Goal: Task Accomplishment & Management: Use online tool/utility

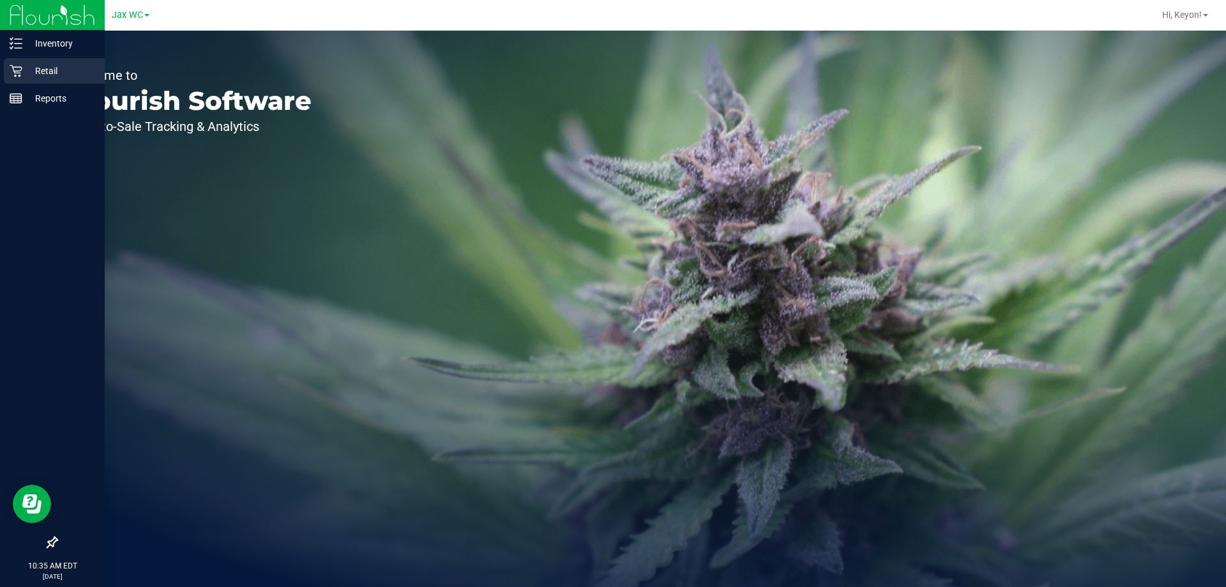
click at [19, 70] on icon at bounding box center [16, 71] width 13 height 13
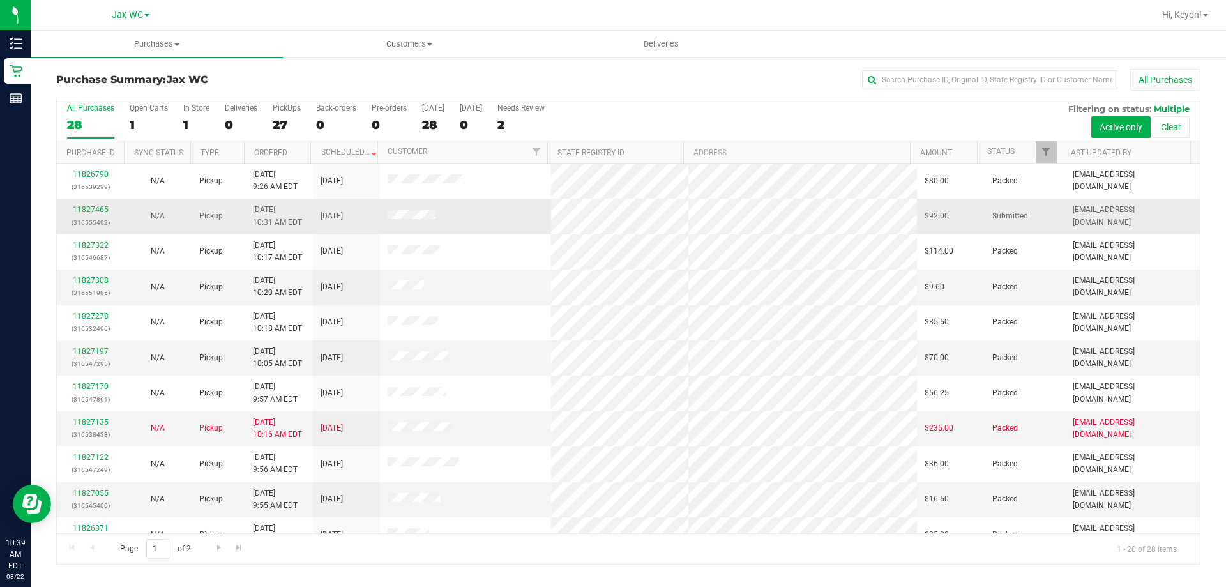
click at [80, 204] on div "11827465 (316555492)" at bounding box center [91, 216] width 52 height 24
click at [86, 210] on link "11827465" at bounding box center [91, 209] width 36 height 9
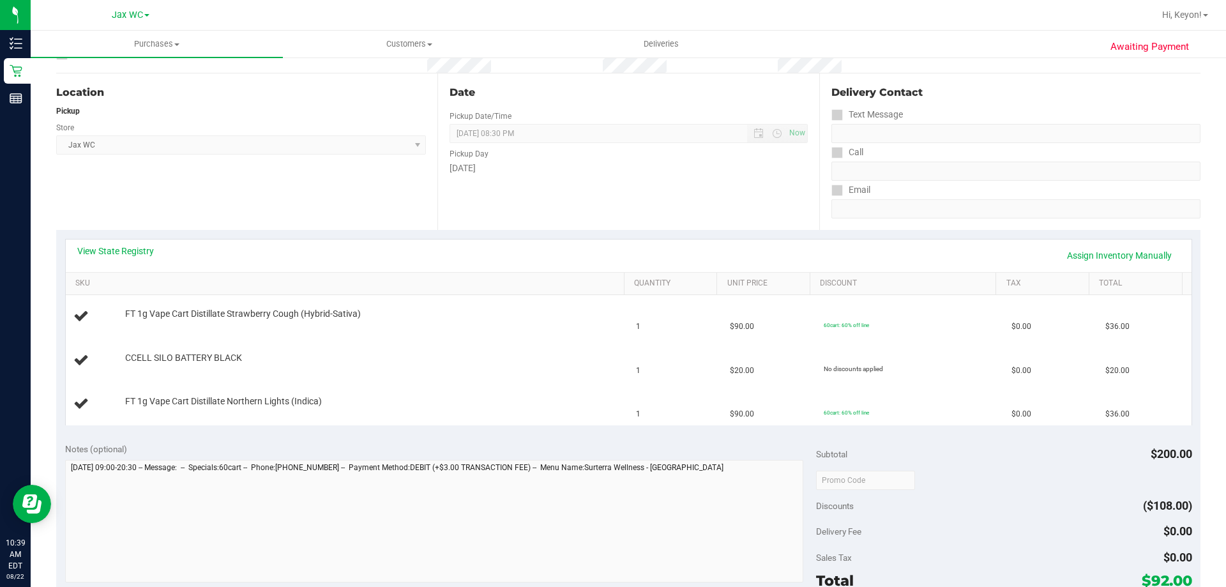
scroll to position [130, 0]
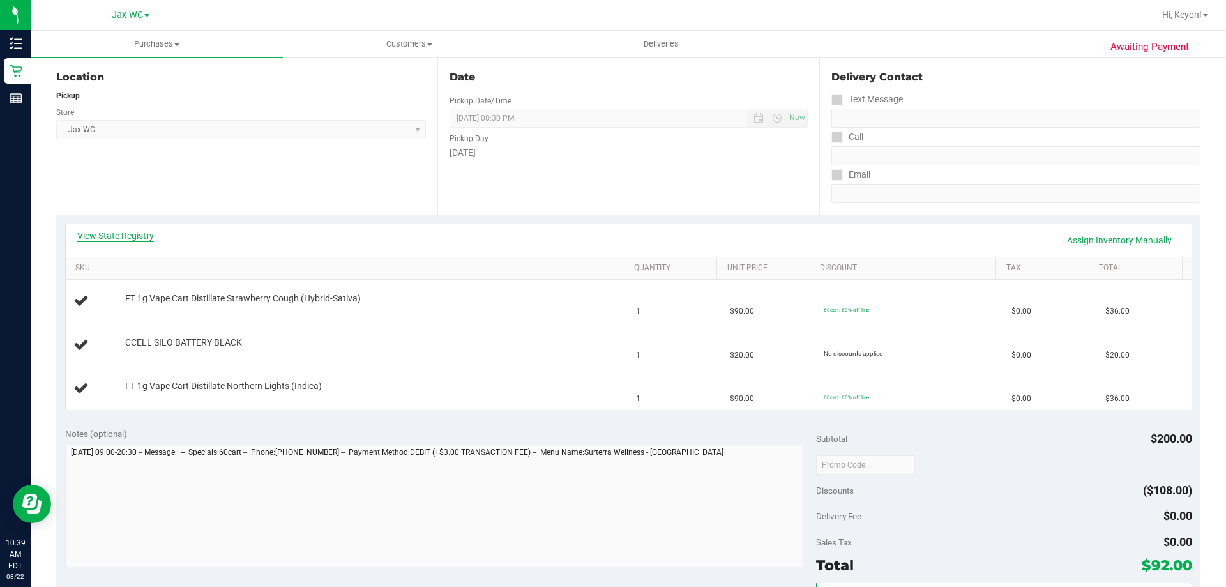
click at [133, 235] on link "View State Registry" at bounding box center [115, 235] width 77 height 13
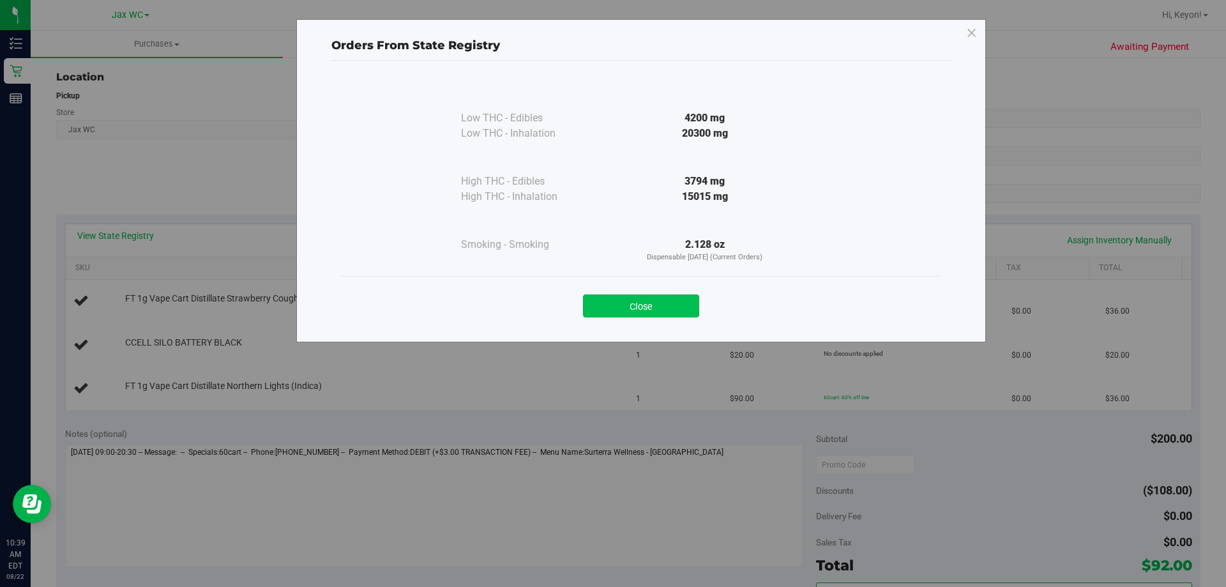
click at [632, 309] on button "Close" at bounding box center [641, 305] width 116 height 23
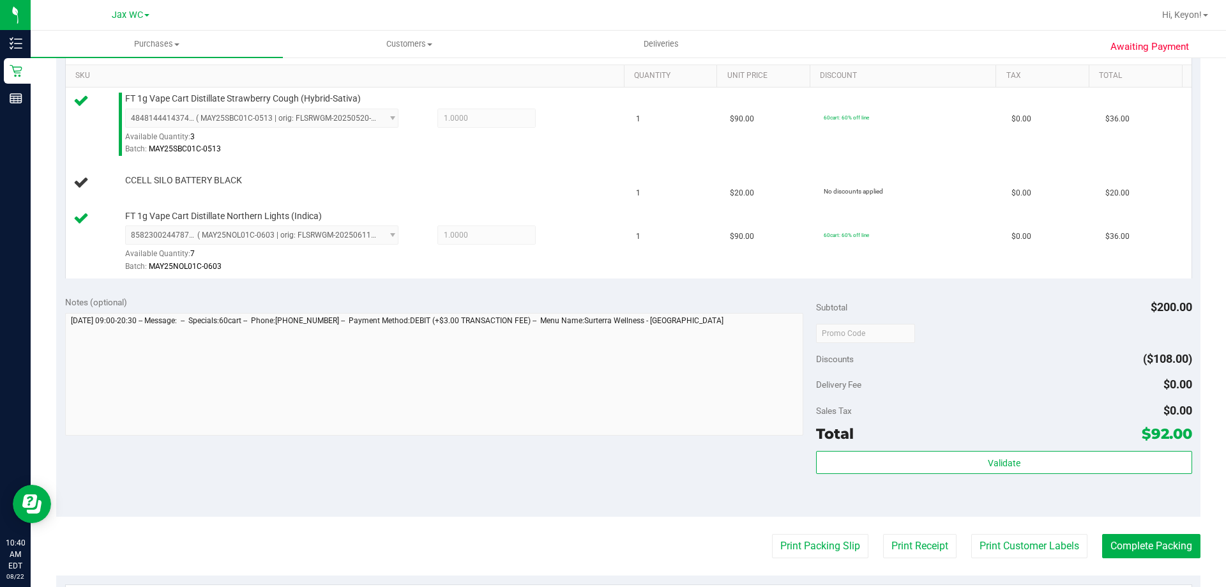
scroll to position [427, 0]
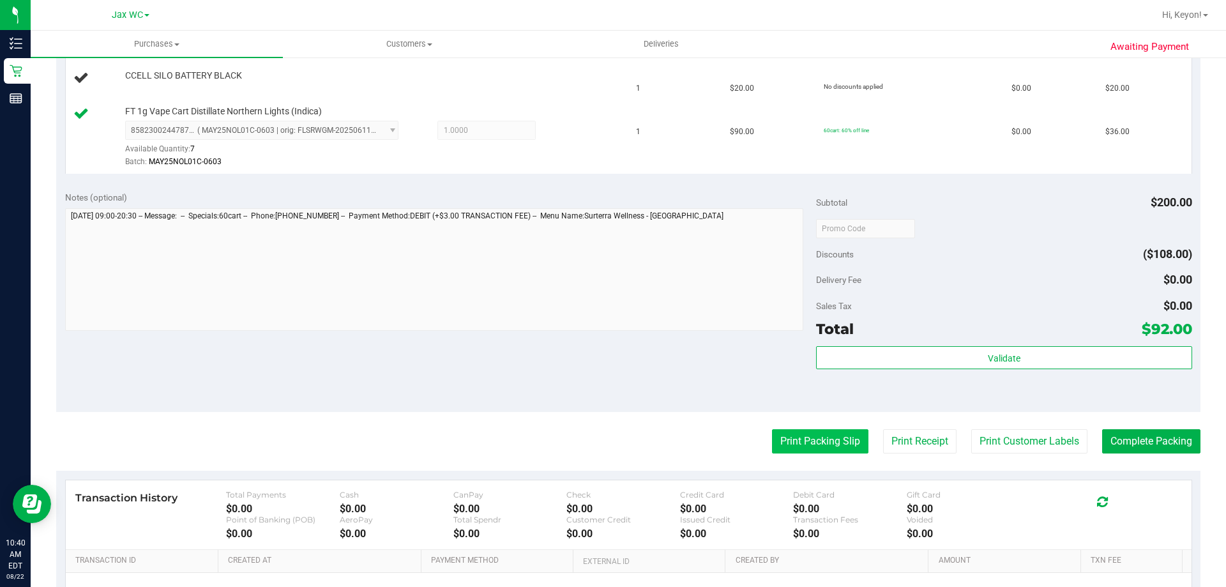
click at [828, 449] on button "Print Packing Slip" at bounding box center [820, 441] width 96 height 24
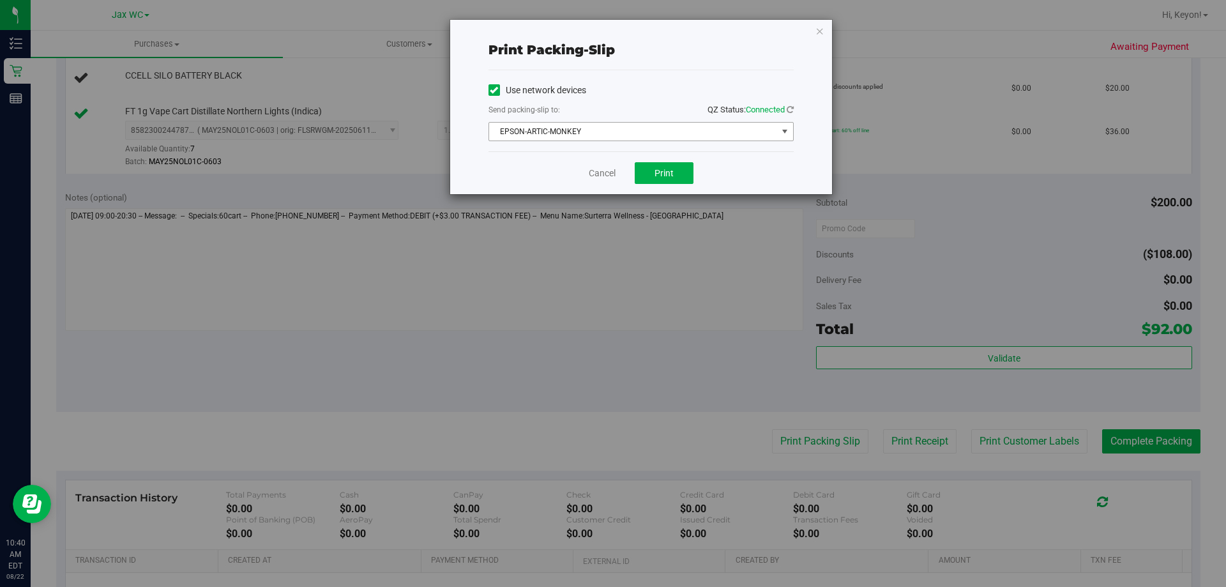
click at [650, 132] on span "EPSON-ARTIC-MONKEY" at bounding box center [633, 132] width 288 height 18
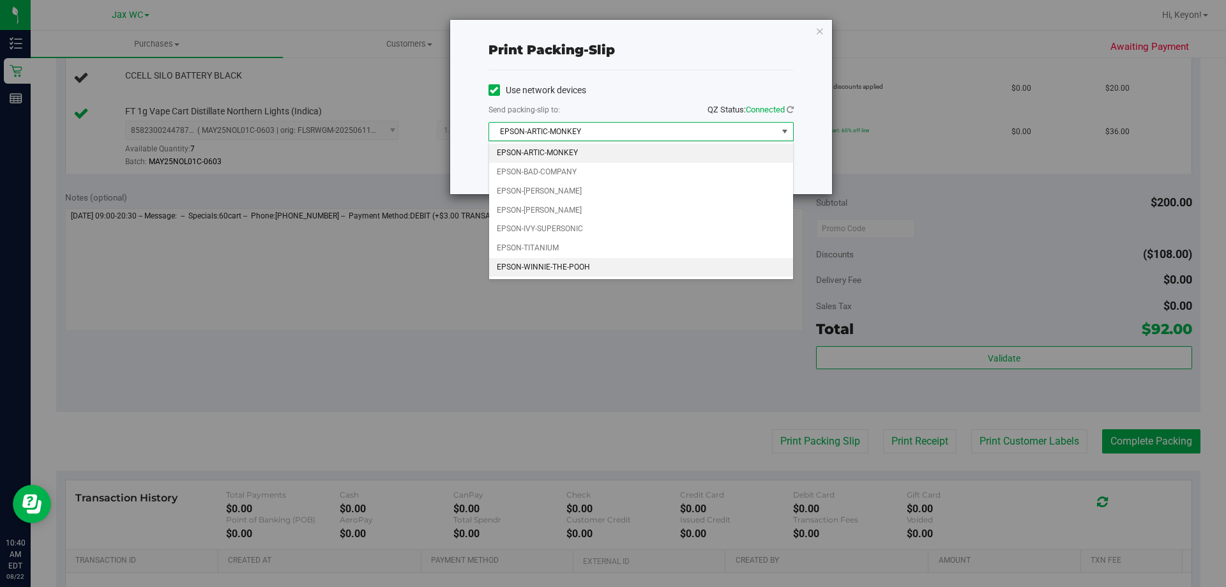
click at [583, 267] on li "EPSON-WINNIE-THE-POOH" at bounding box center [641, 267] width 304 height 19
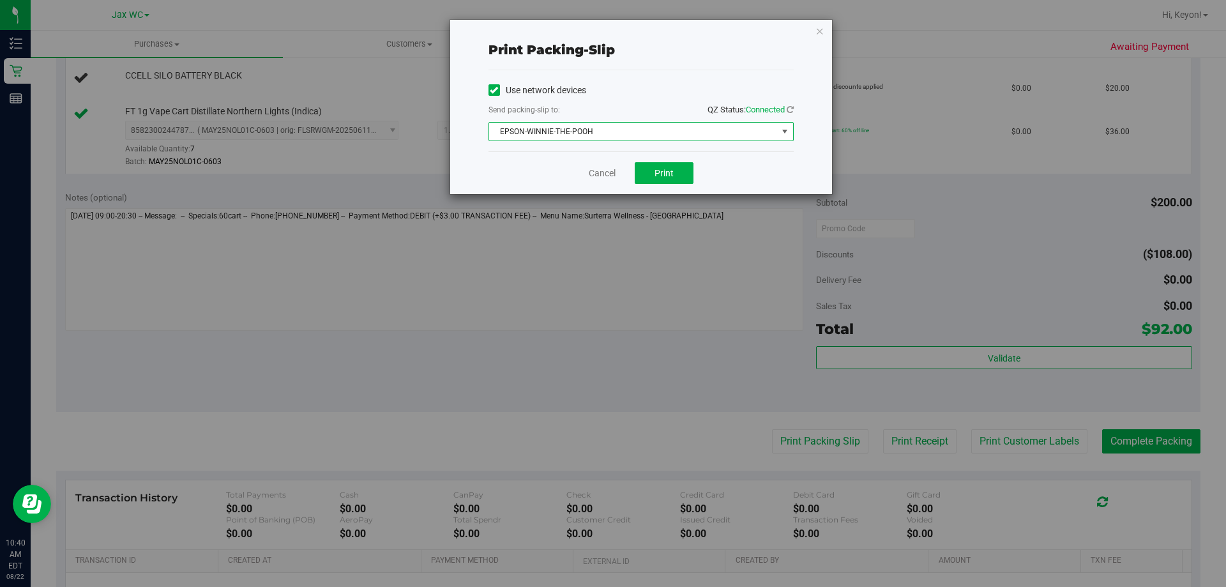
drag, startPoint x: 558, startPoint y: 166, endPoint x: 587, endPoint y: 169, distance: 29.6
click at [558, 166] on div "Cancel Print" at bounding box center [641, 172] width 305 height 43
click at [680, 165] on button "Print" at bounding box center [664, 173] width 59 height 22
click at [606, 172] on link "Cancel" at bounding box center [602, 173] width 27 height 13
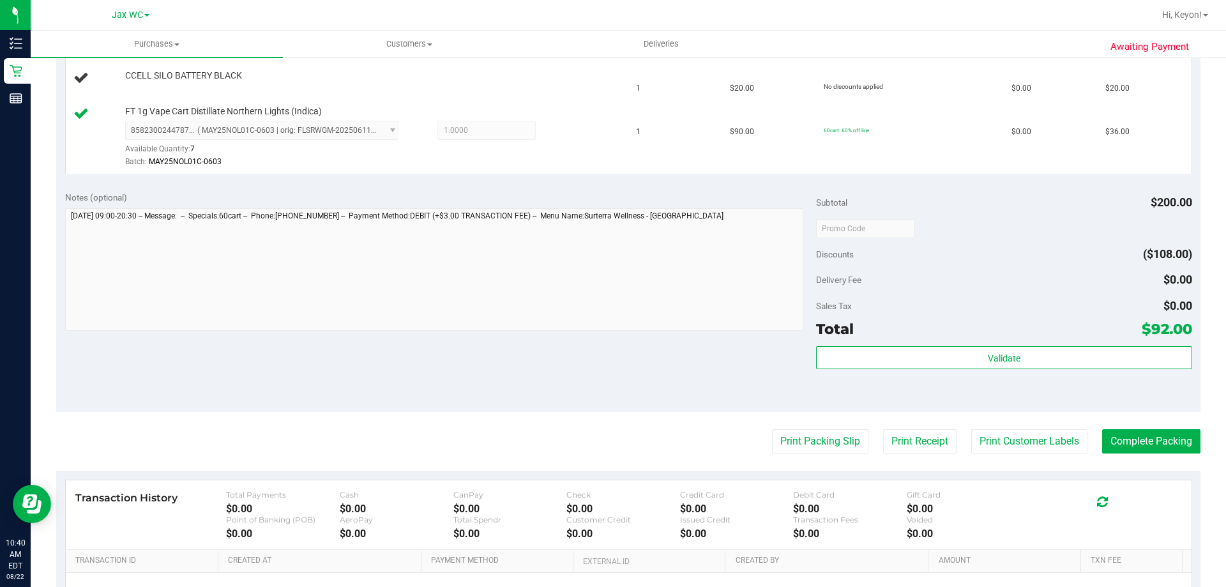
click at [772, 429] on button "Print Packing Slip" at bounding box center [820, 441] width 96 height 24
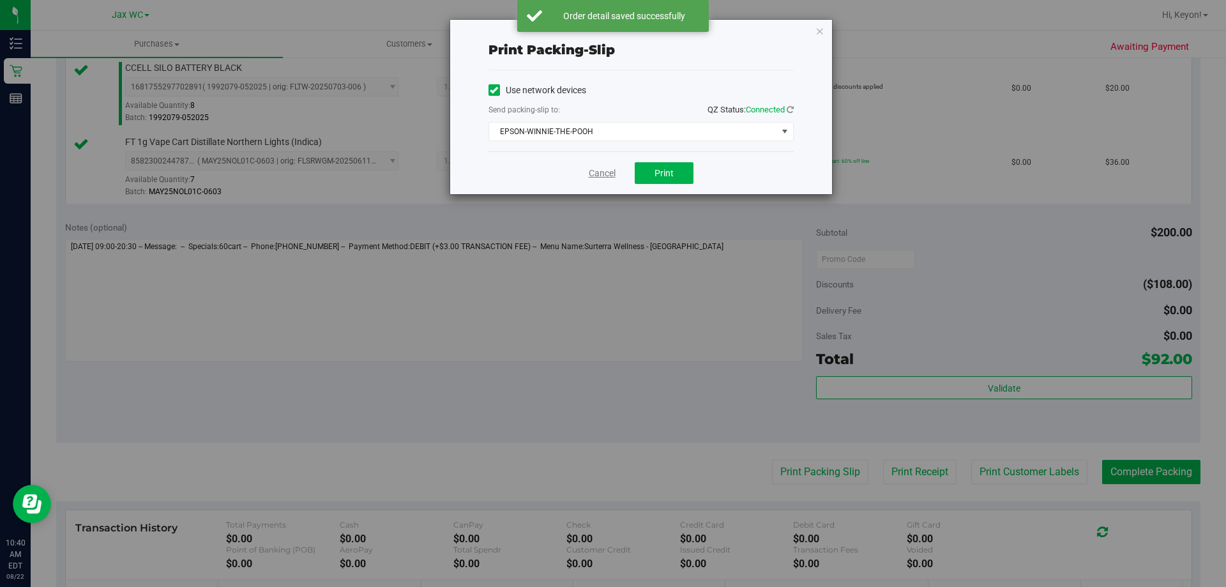
click at [607, 174] on link "Cancel" at bounding box center [602, 173] width 27 height 13
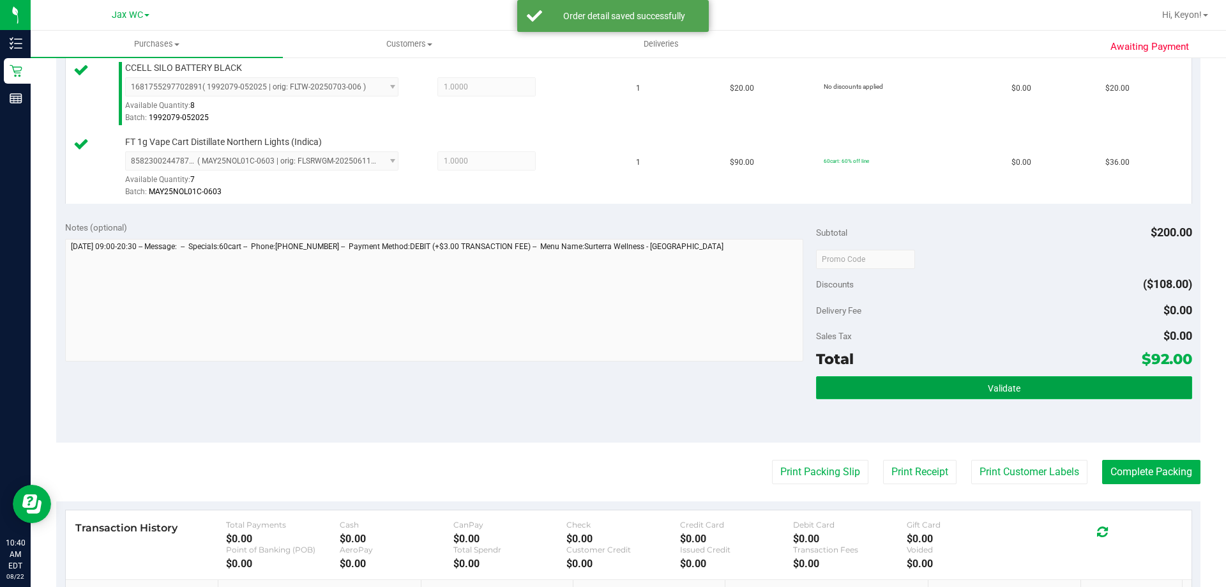
click at [903, 398] on button "Validate" at bounding box center [1004, 387] width 376 height 23
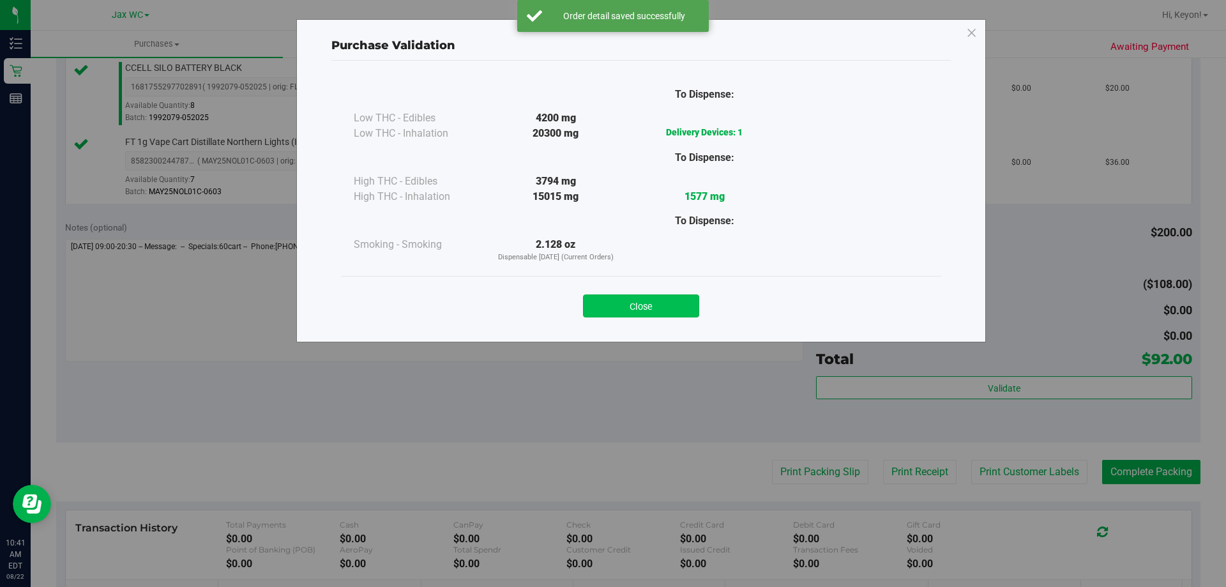
click at [662, 308] on button "Close" at bounding box center [641, 305] width 116 height 23
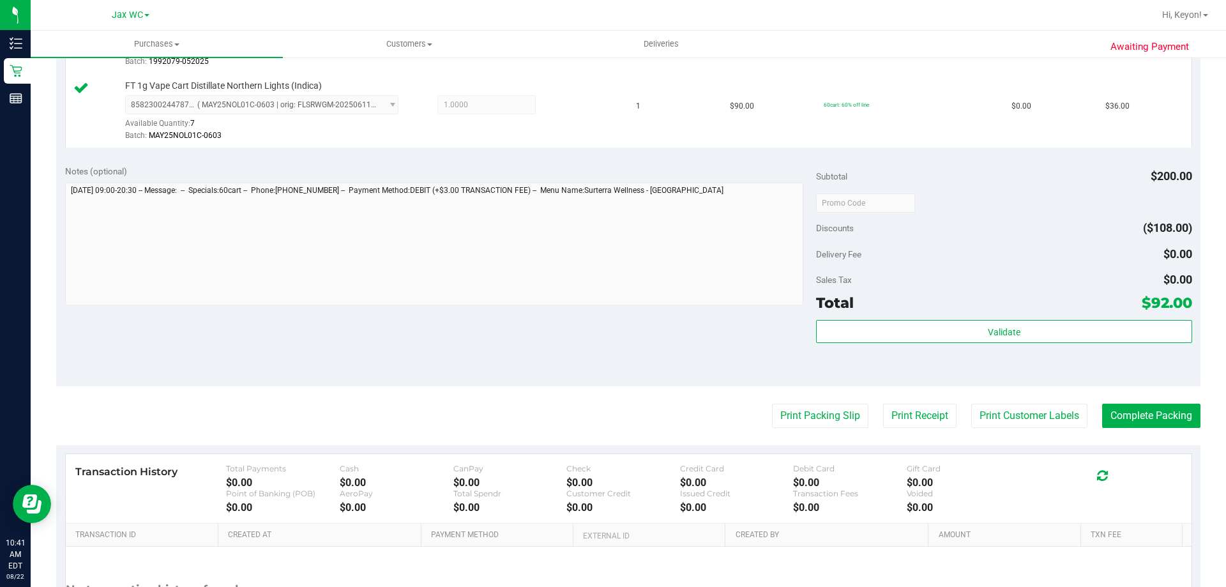
scroll to position [531, 0]
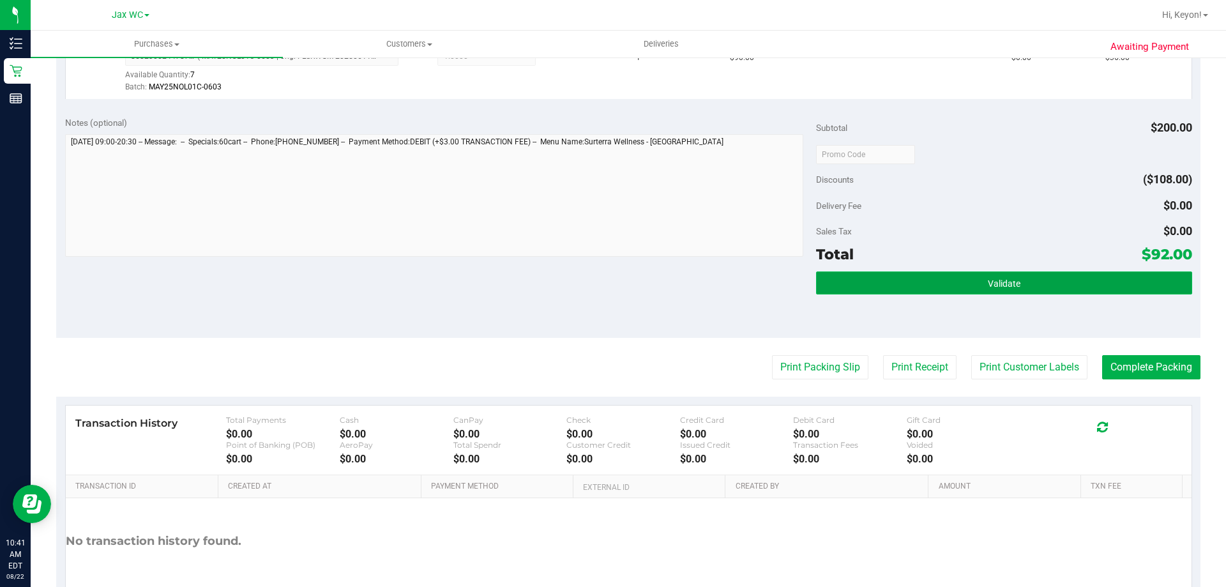
click at [1072, 284] on button "Validate" at bounding box center [1004, 282] width 376 height 23
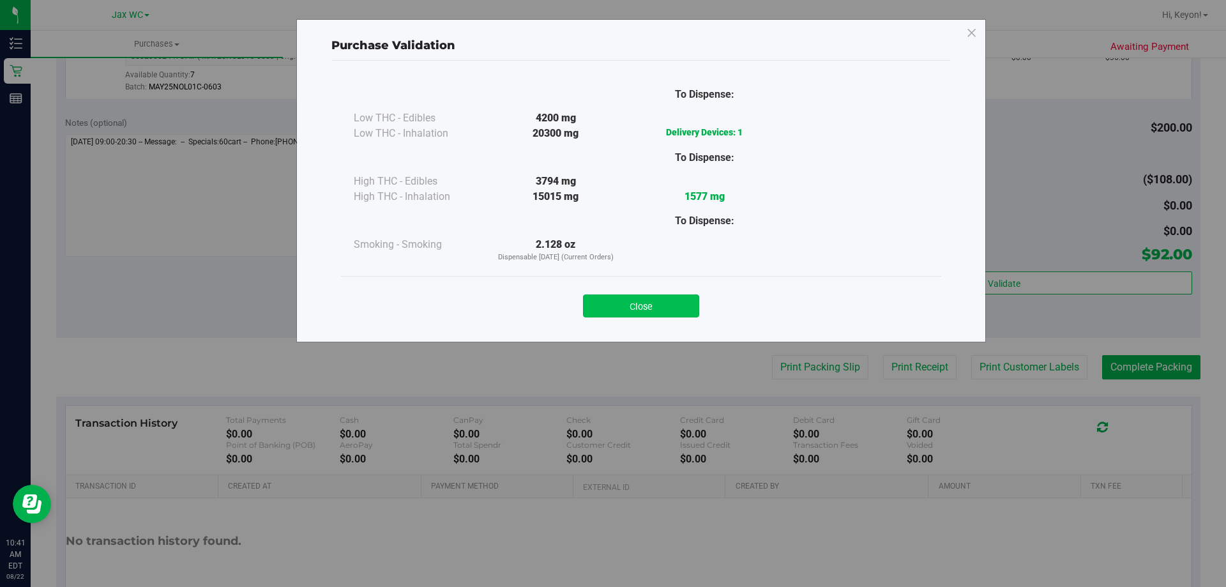
click at [659, 306] on button "Close" at bounding box center [641, 305] width 116 height 23
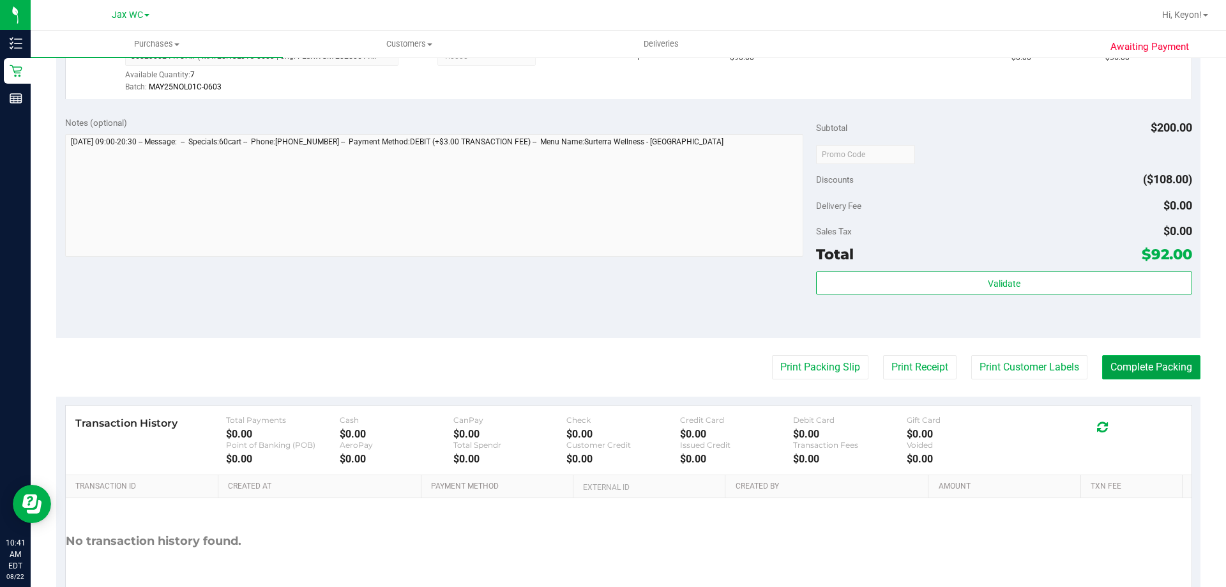
click at [1147, 374] on button "Complete Packing" at bounding box center [1151, 367] width 98 height 24
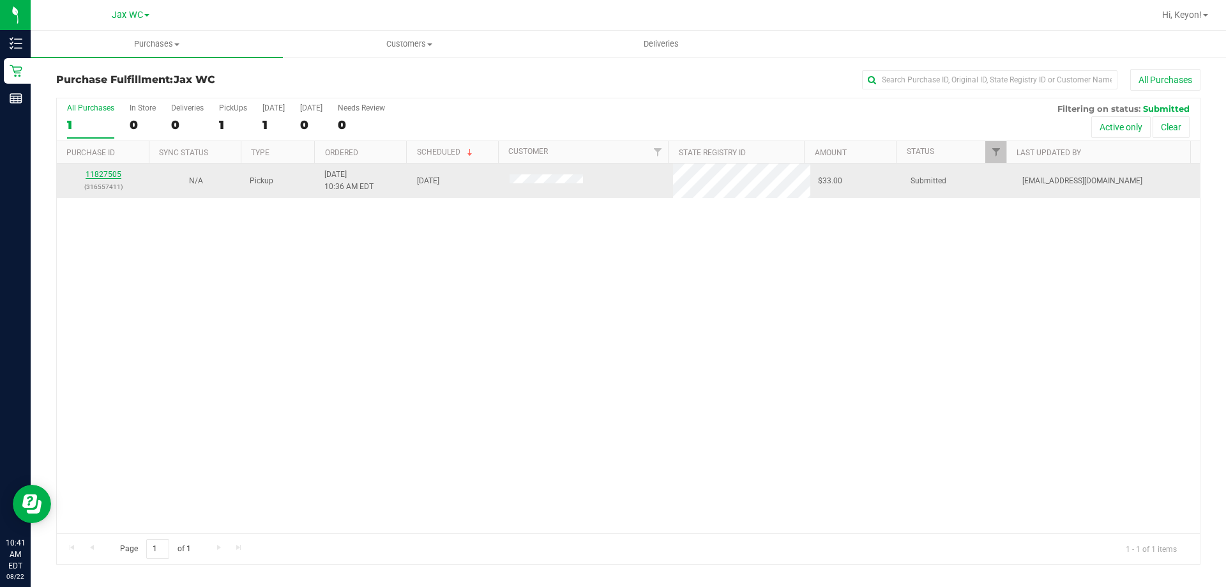
click at [100, 171] on link "11827505" at bounding box center [104, 174] width 36 height 9
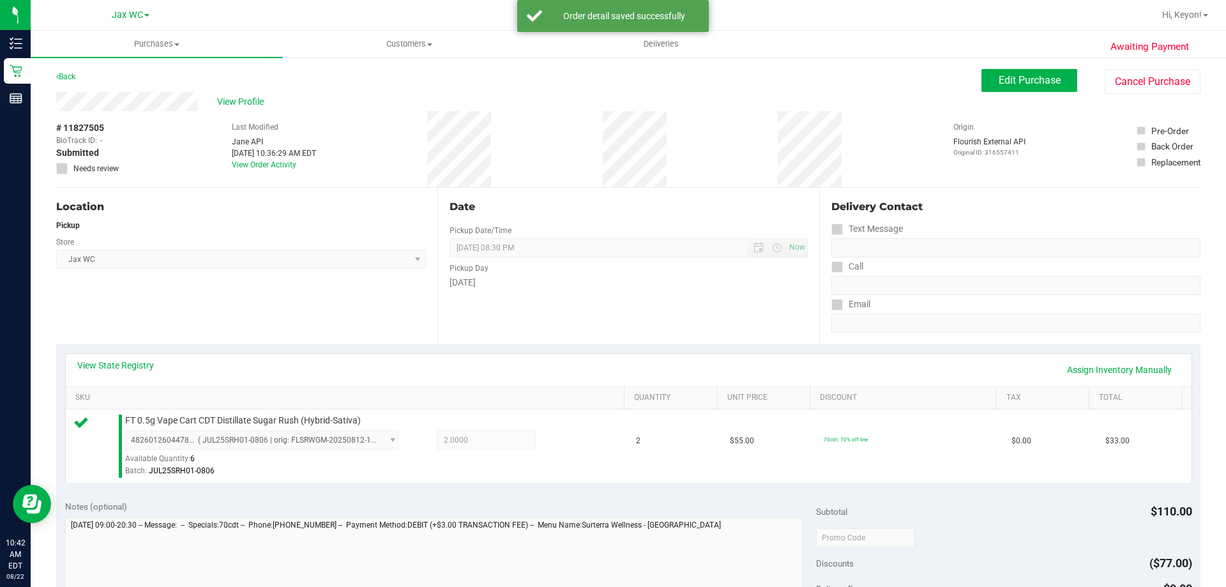
scroll to position [362, 0]
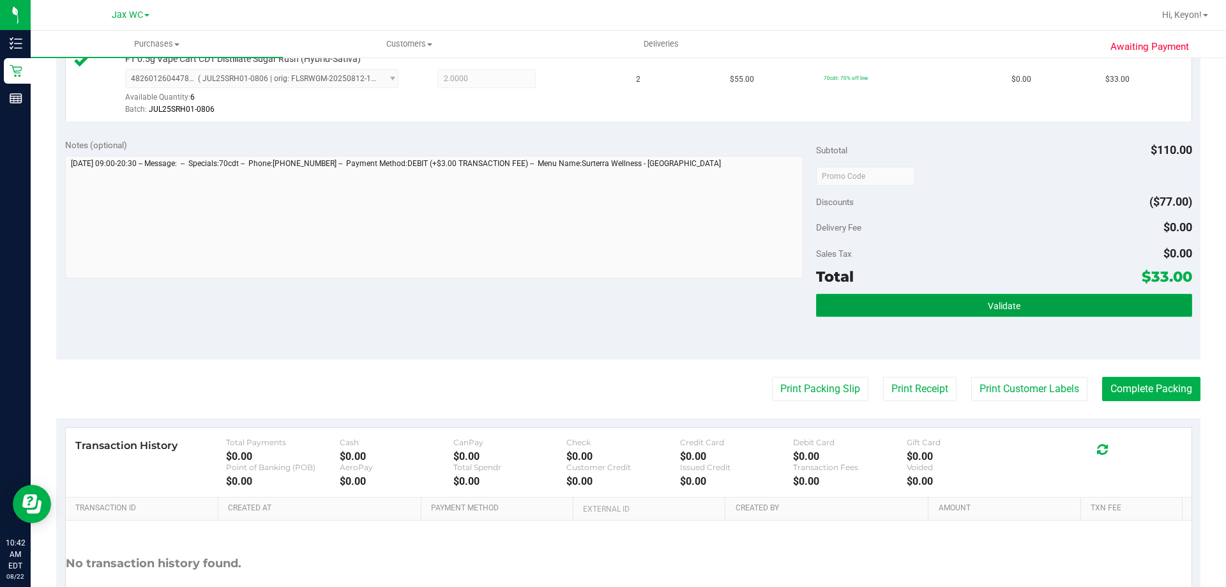
drag, startPoint x: 982, startPoint y: 310, endPoint x: 972, endPoint y: 309, distance: 10.4
click at [979, 310] on button "Validate" at bounding box center [1004, 305] width 376 height 23
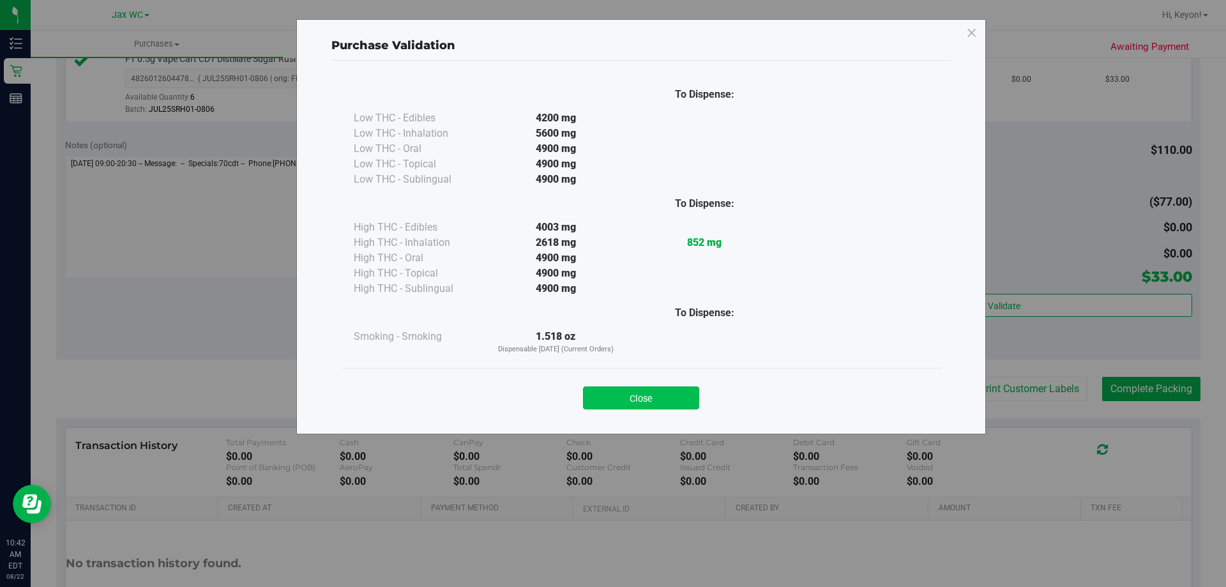
click at [656, 397] on button "Close" at bounding box center [641, 397] width 116 height 23
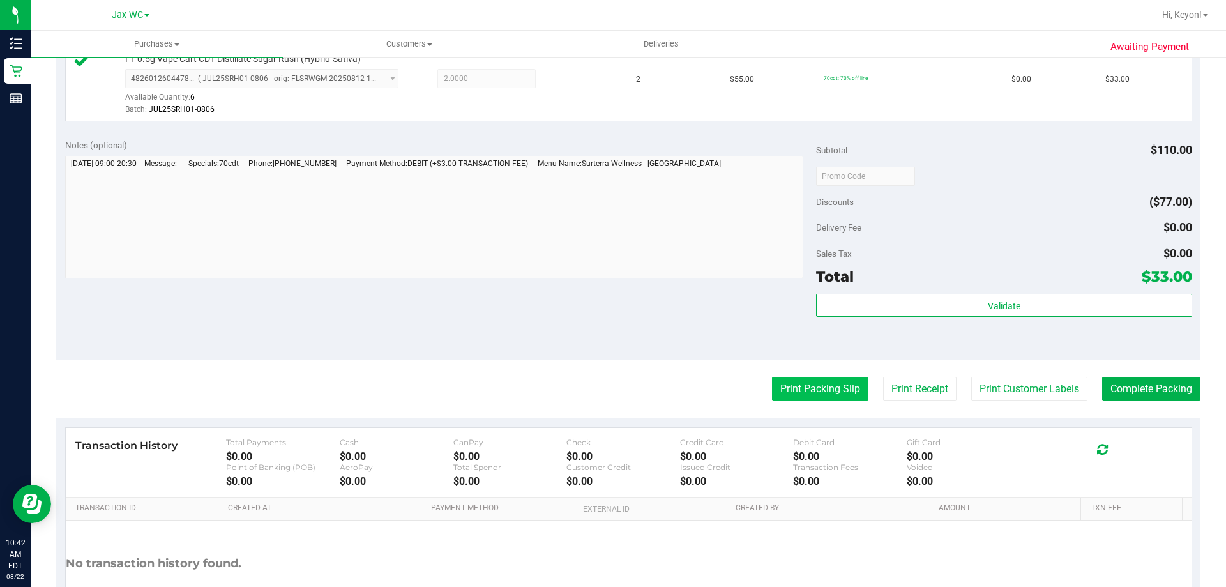
click at [810, 390] on button "Print Packing Slip" at bounding box center [820, 389] width 96 height 24
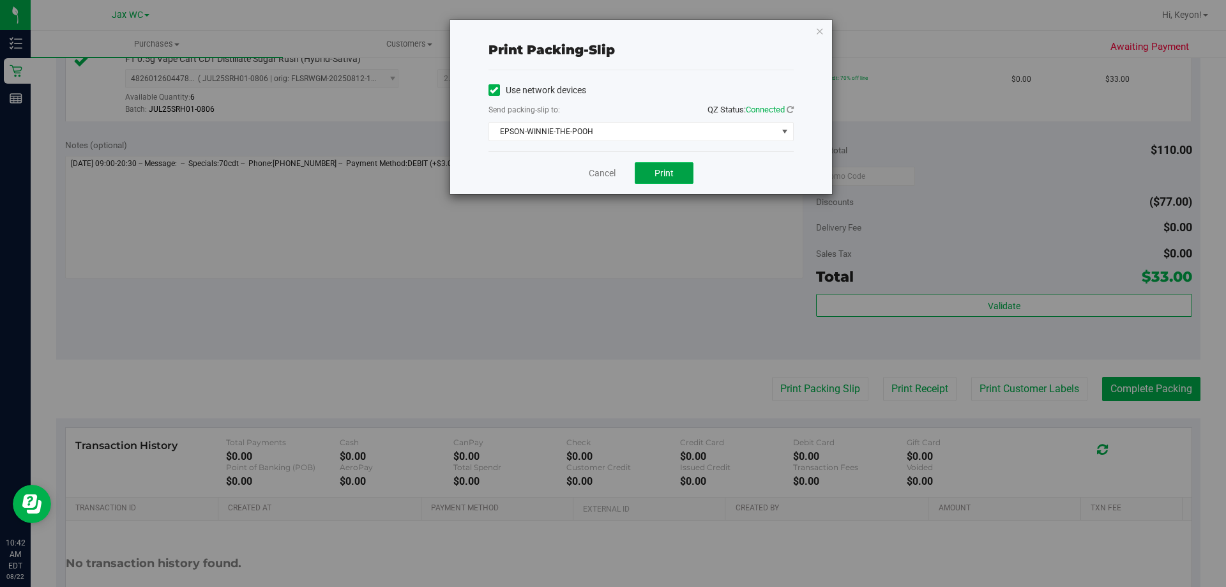
click at [666, 171] on span "Print" at bounding box center [664, 173] width 19 height 10
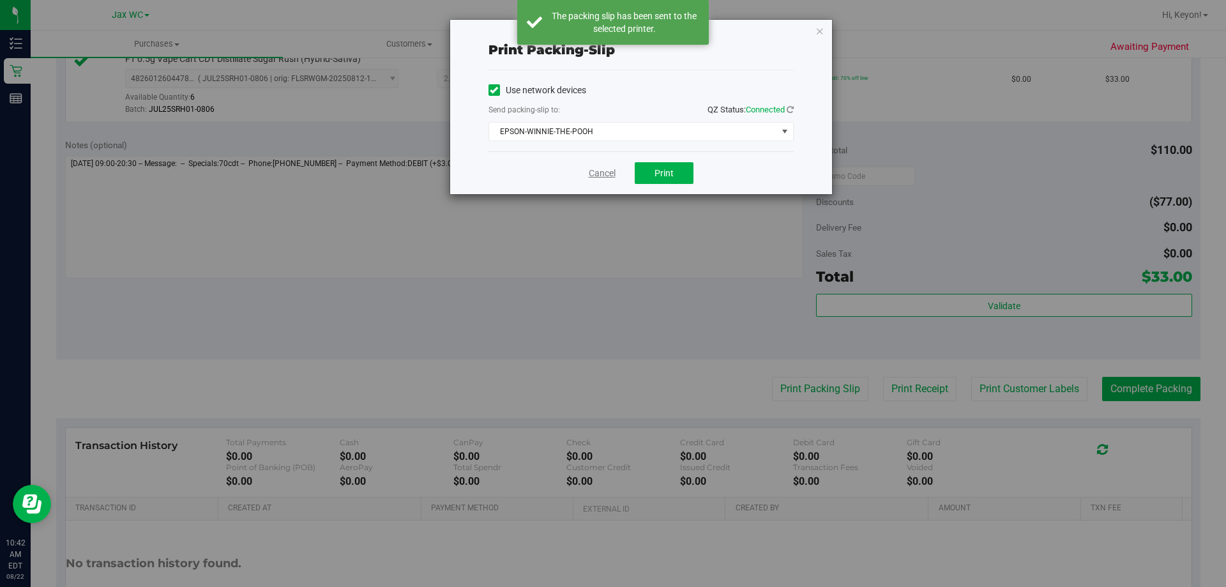
click at [604, 174] on link "Cancel" at bounding box center [602, 173] width 27 height 13
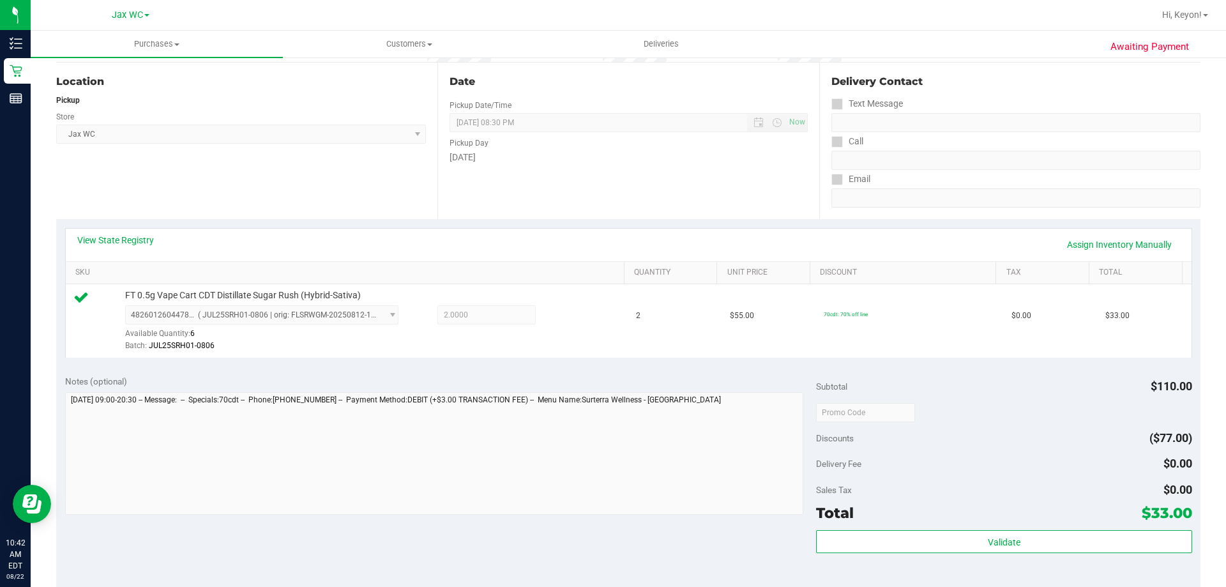
scroll to position [386, 0]
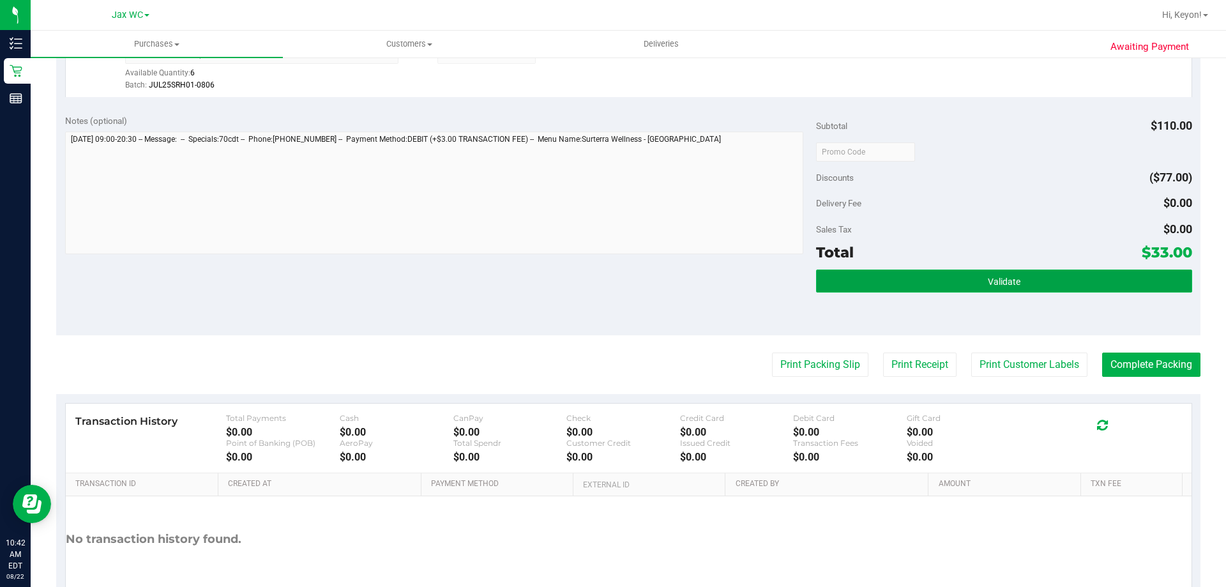
click at [1055, 284] on button "Validate" at bounding box center [1004, 281] width 376 height 23
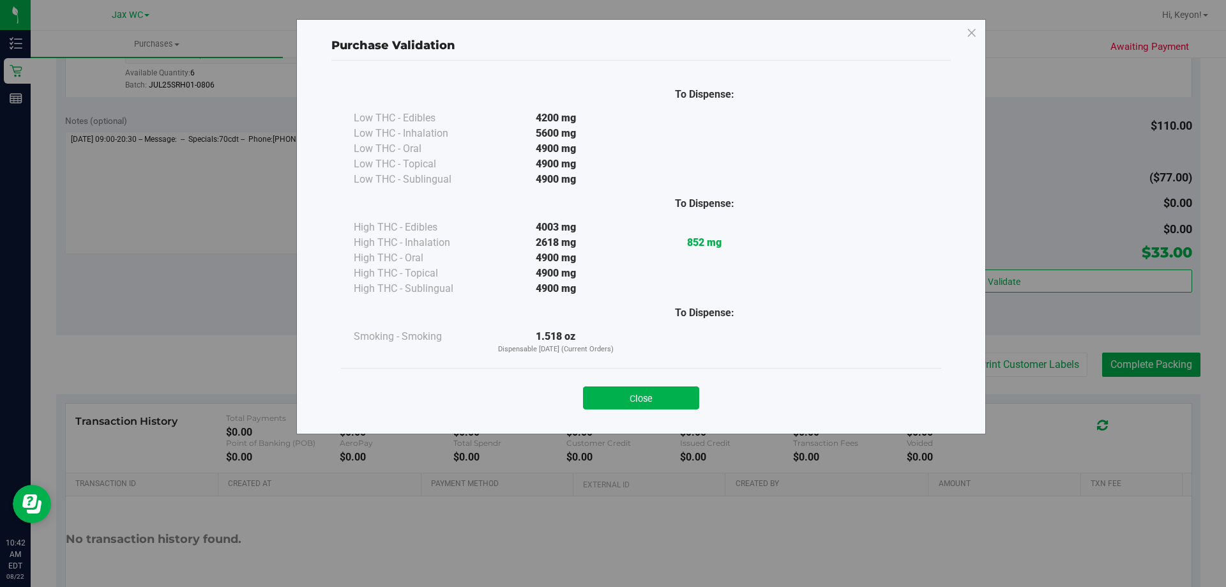
drag, startPoint x: 674, startPoint y: 401, endPoint x: 693, endPoint y: 393, distance: 20.9
click at [675, 401] on button "Close" at bounding box center [641, 397] width 116 height 23
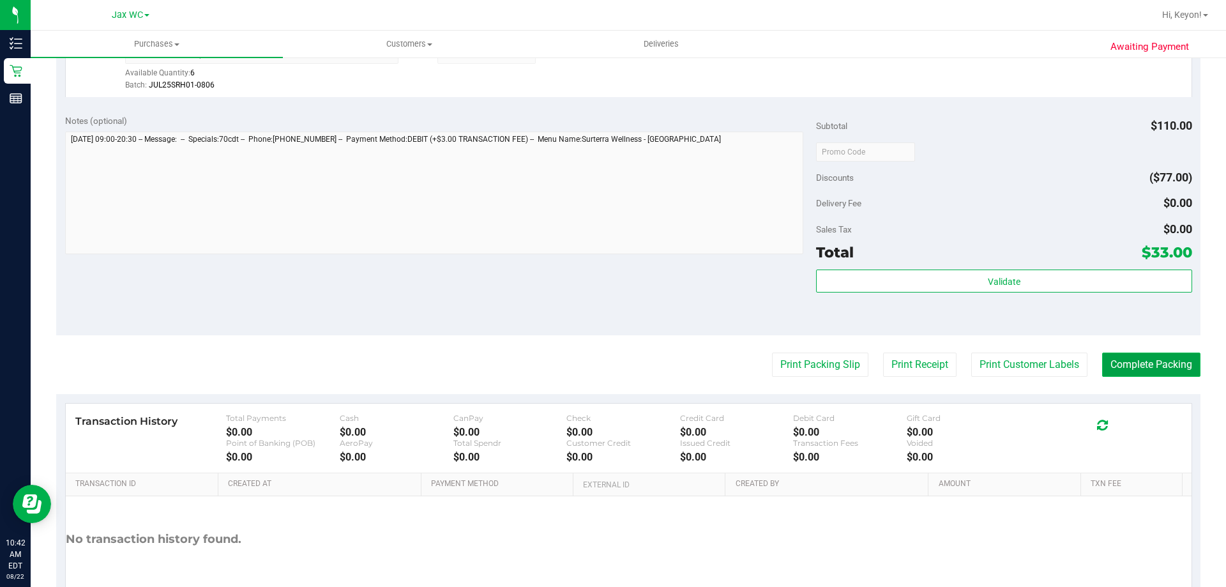
click at [1151, 358] on button "Complete Packing" at bounding box center [1151, 365] width 98 height 24
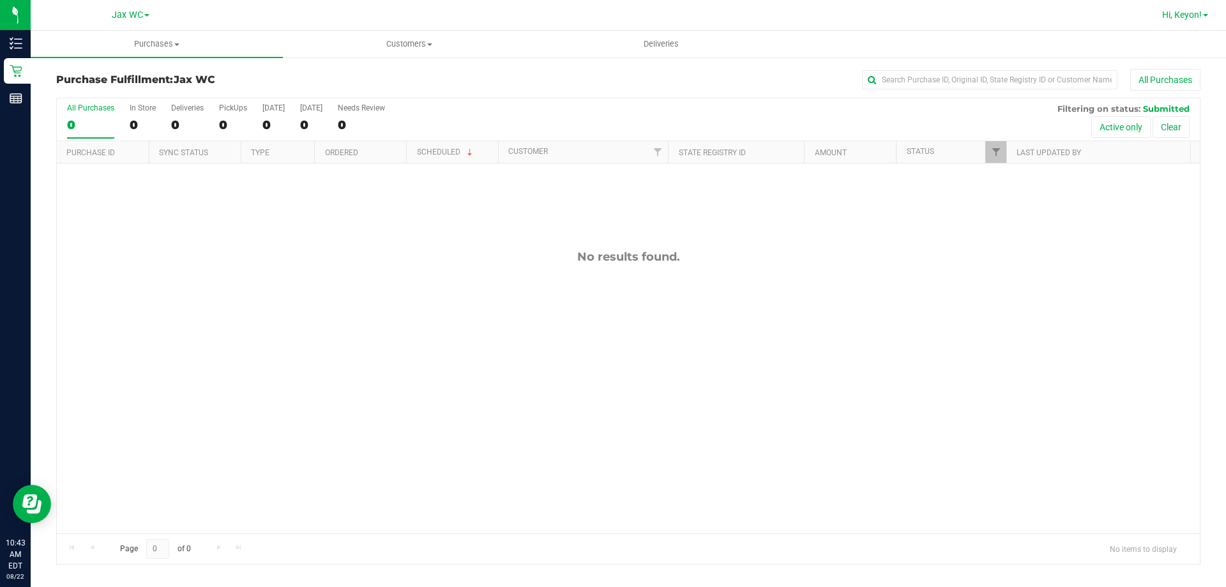
click at [1196, 17] on span "Hi, Keyon!" at bounding box center [1183, 15] width 40 height 10
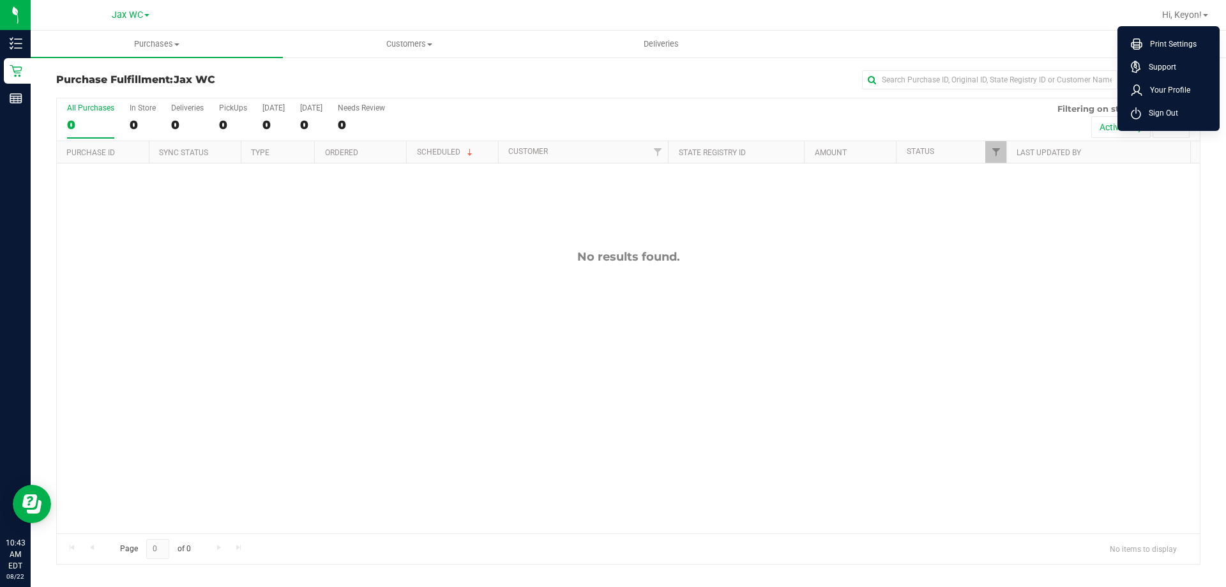
click at [1177, 109] on span "Sign Out" at bounding box center [1159, 113] width 37 height 13
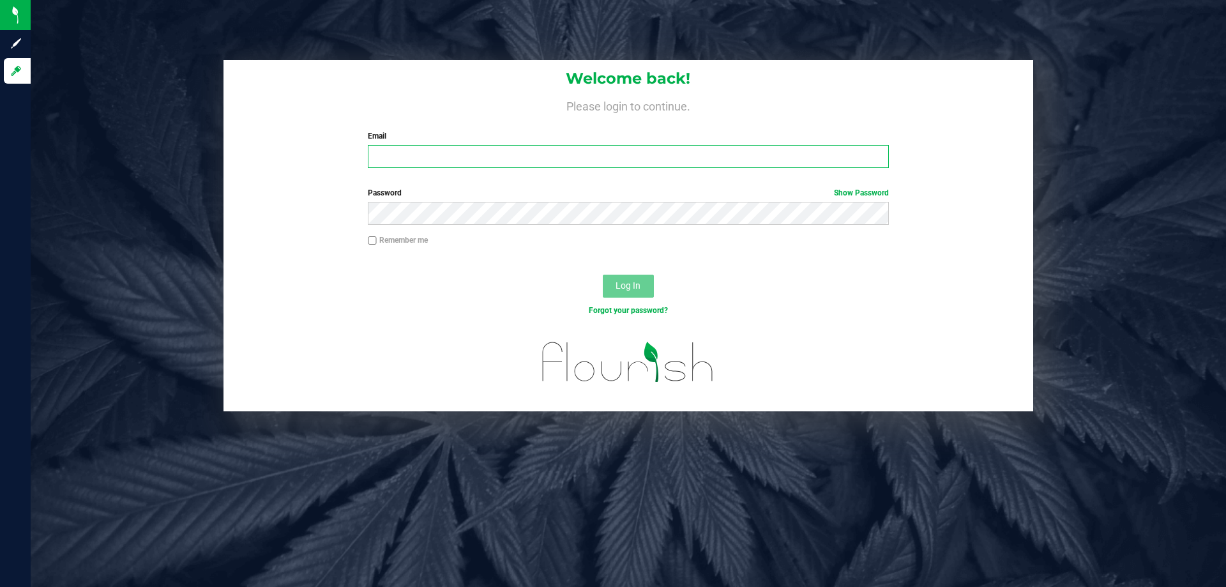
click at [422, 146] on input "Email" at bounding box center [628, 156] width 521 height 23
type input "[EMAIL_ADDRESS][DOMAIN_NAME]"
click at [603, 275] on button "Log In" at bounding box center [628, 286] width 51 height 23
